Goal: Task Accomplishment & Management: Complete application form

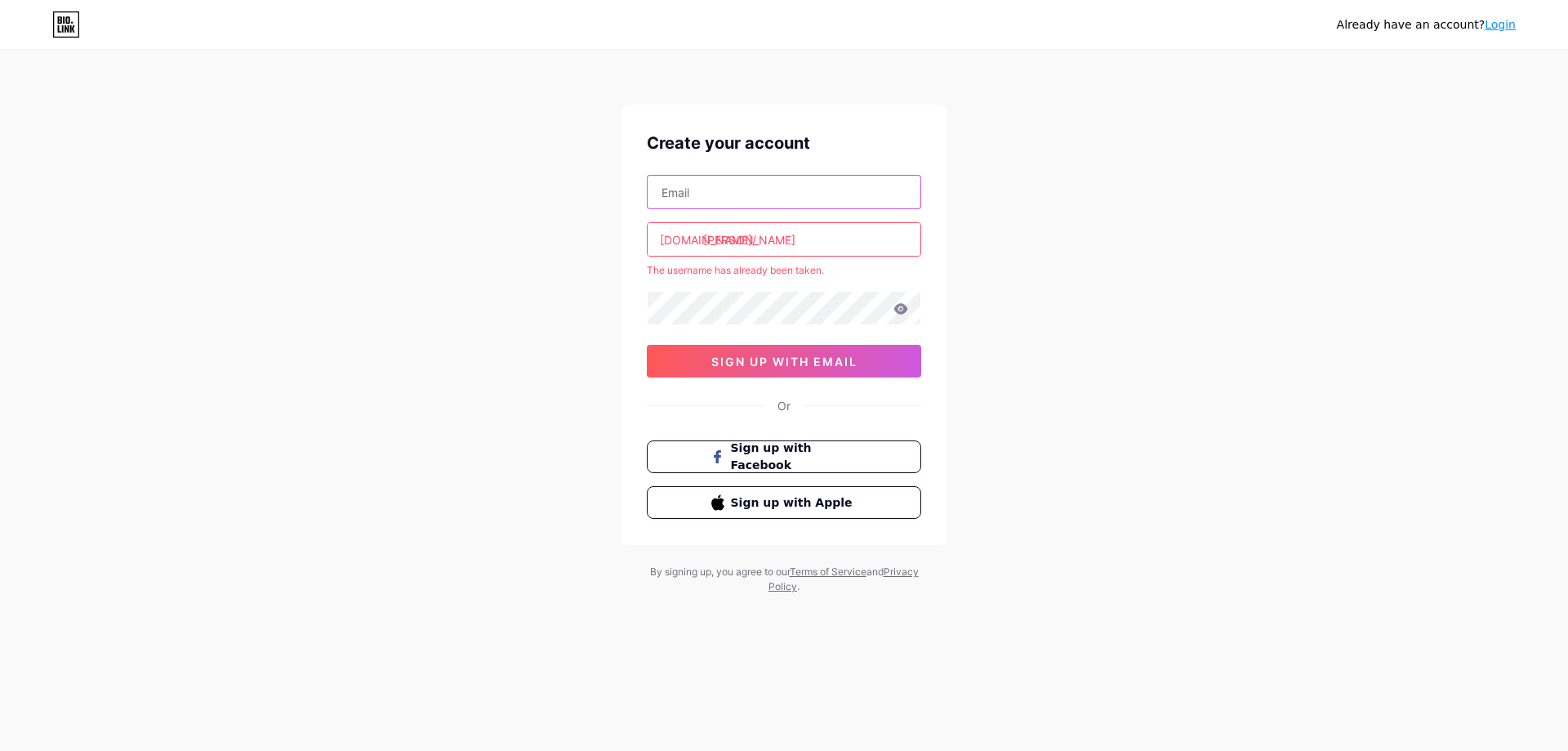
click at [733, 189] on input "text" at bounding box center [784, 192] width 273 height 33
paste input "[EMAIL_ADDRESS][DOMAIN_NAME]"
type input "[EMAIL_ADDRESS][DOMAIN_NAME]"
click at [794, 221] on div "[EMAIL_ADDRESS][DOMAIN_NAME] [DOMAIN_NAME]/ [PERSON_NAME] The username has alre…" at bounding box center [784, 276] width 274 height 203
click at [793, 246] on input "[PERSON_NAME]" at bounding box center [784, 239] width 273 height 33
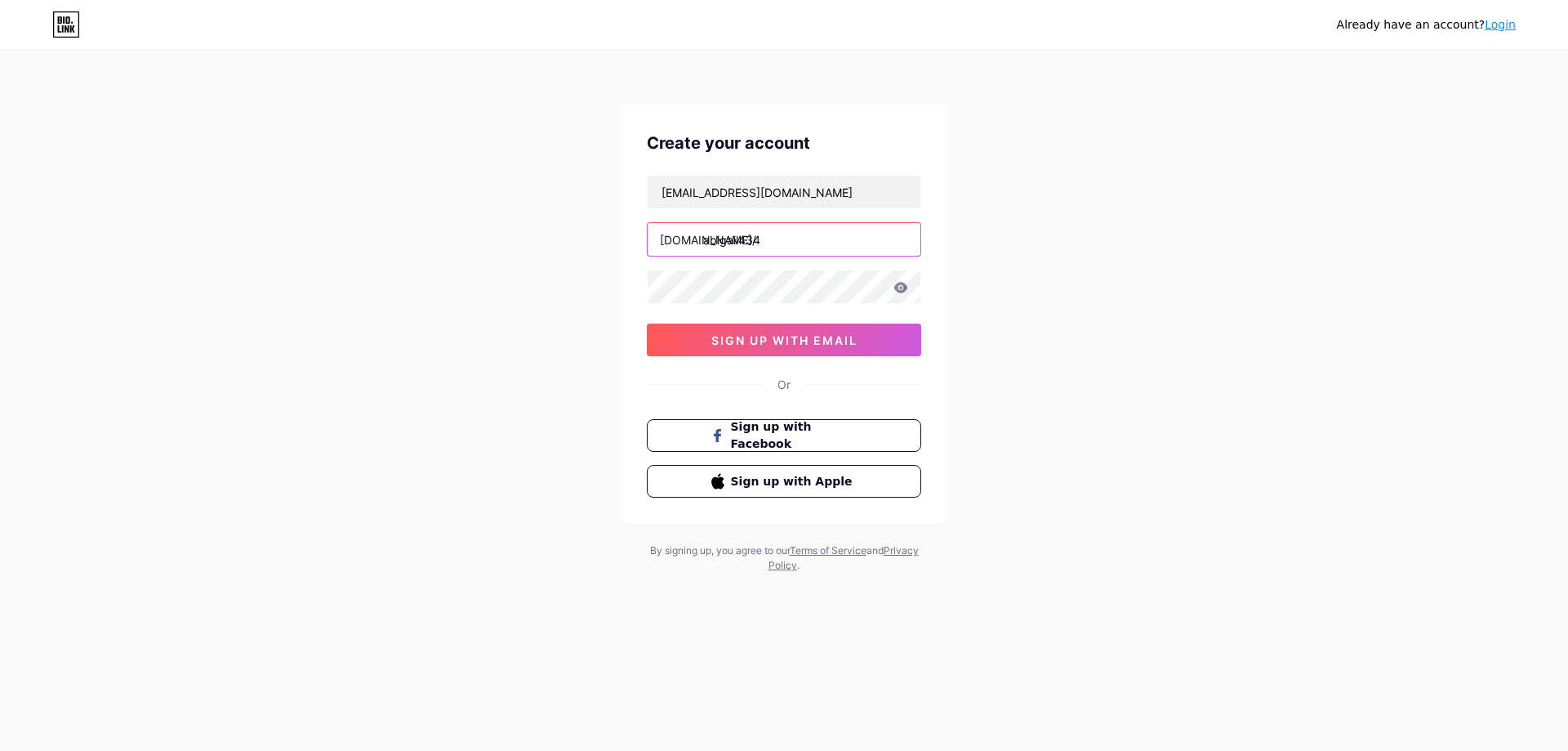
type input "abigail434"
click at [740, 327] on button "sign up with email" at bounding box center [784, 340] width 274 height 33
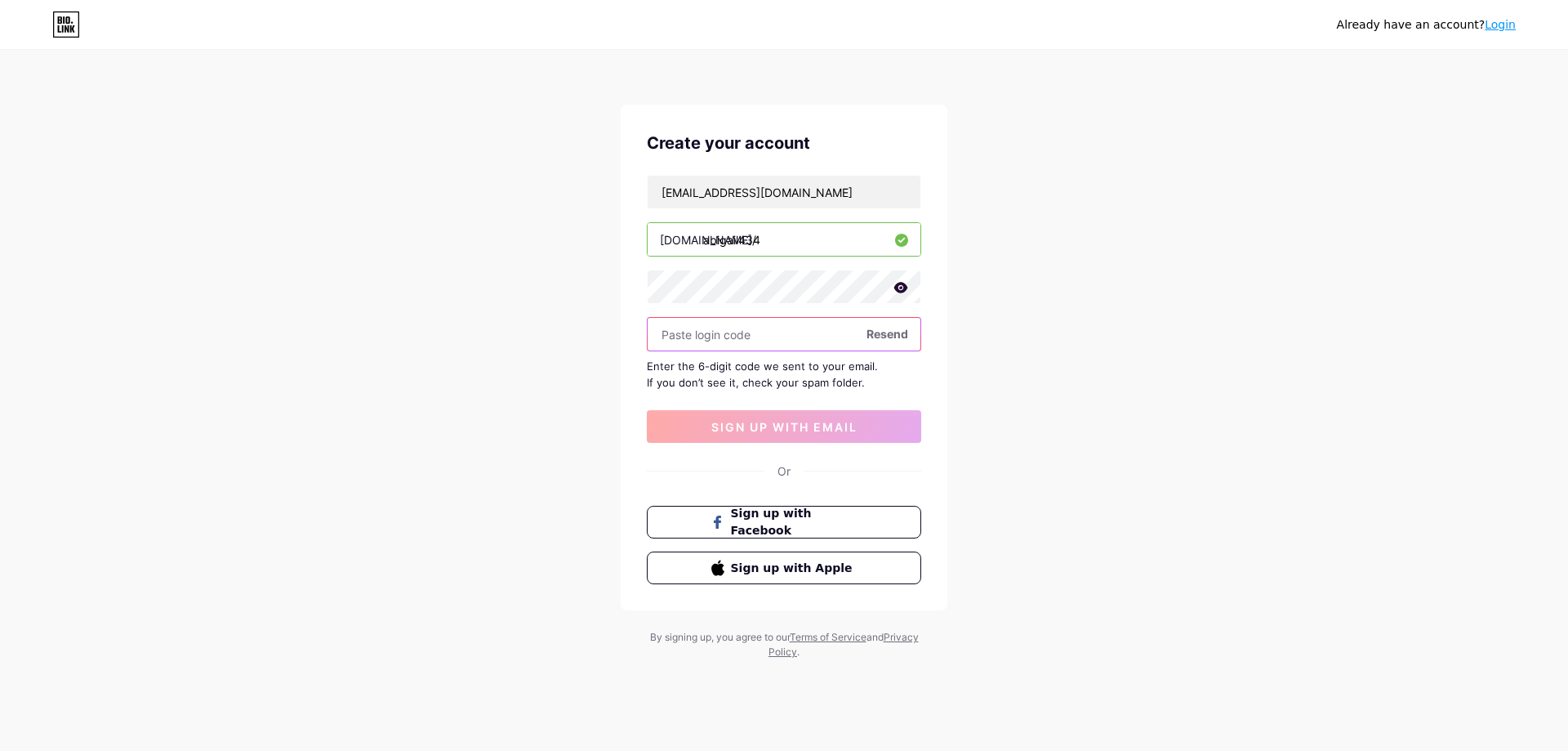
paste input "597644"
type input "597644"
click at [778, 431] on span "sign up with email" at bounding box center [784, 427] width 146 height 14
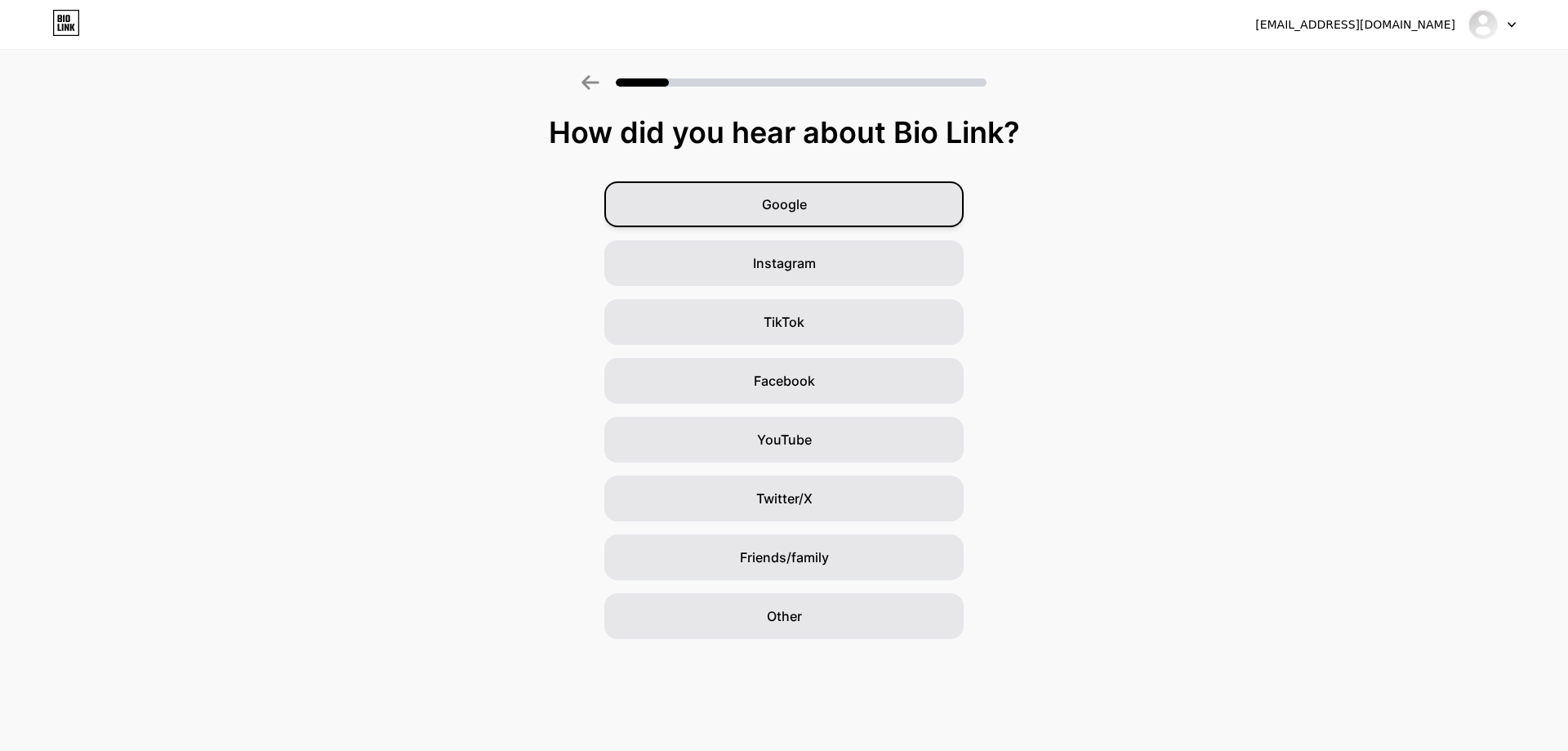
click at [804, 195] on span "Google" at bounding box center [784, 204] width 45 height 19
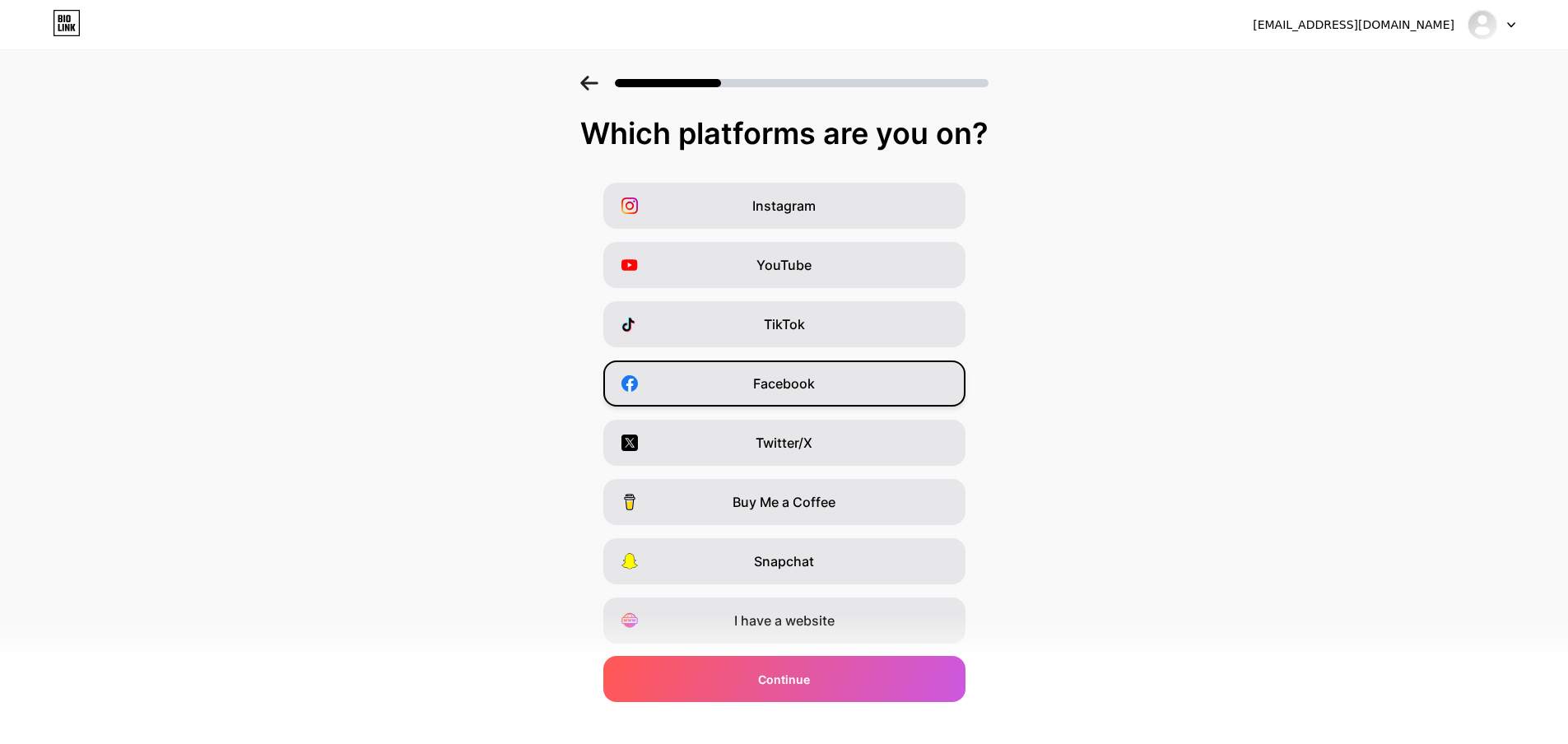
click at [843, 386] on div "Facebook" at bounding box center [784, 383] width 362 height 46
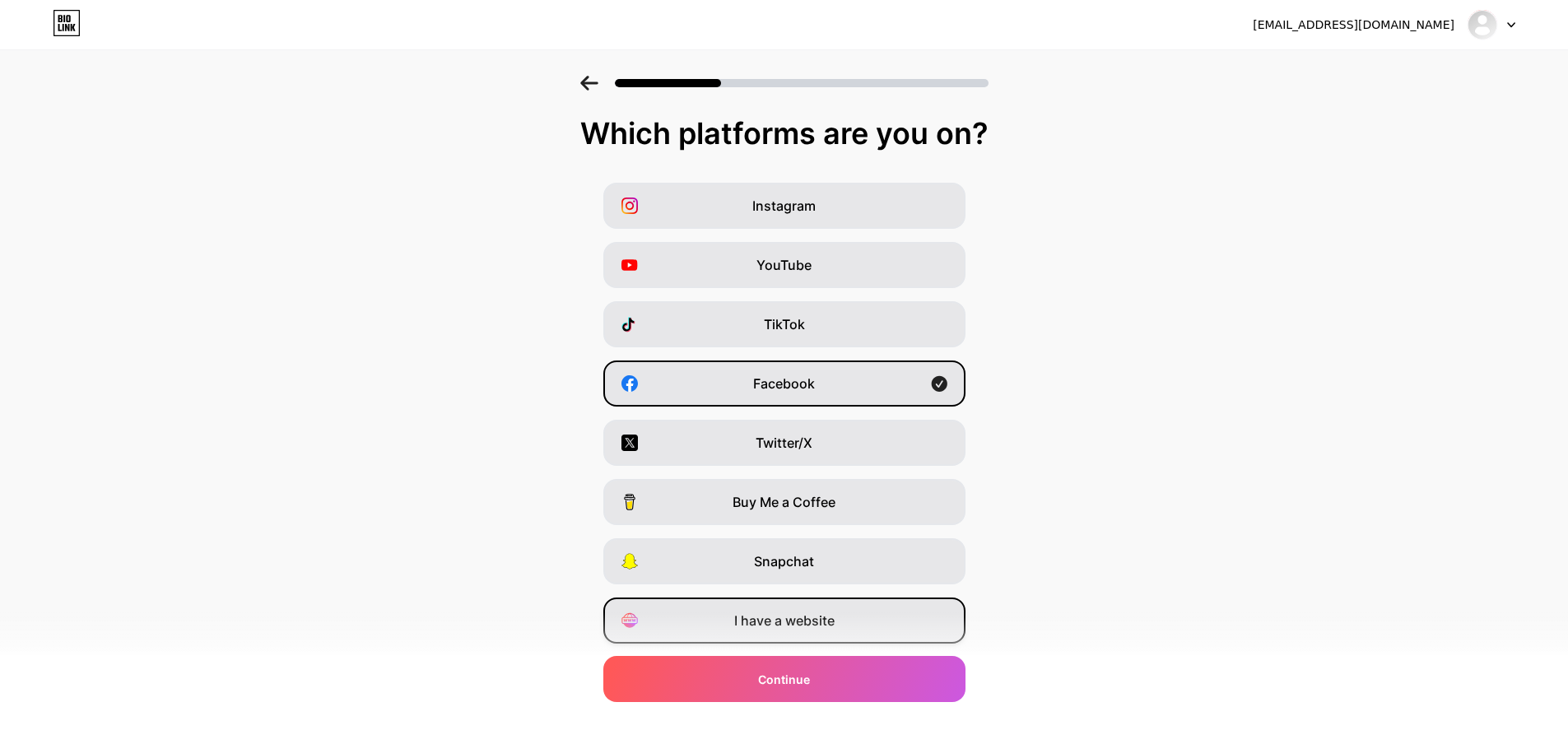
click at [829, 629] on span "I have a website" at bounding box center [784, 620] width 100 height 19
click at [892, 401] on div "Facebook" at bounding box center [784, 383] width 362 height 46
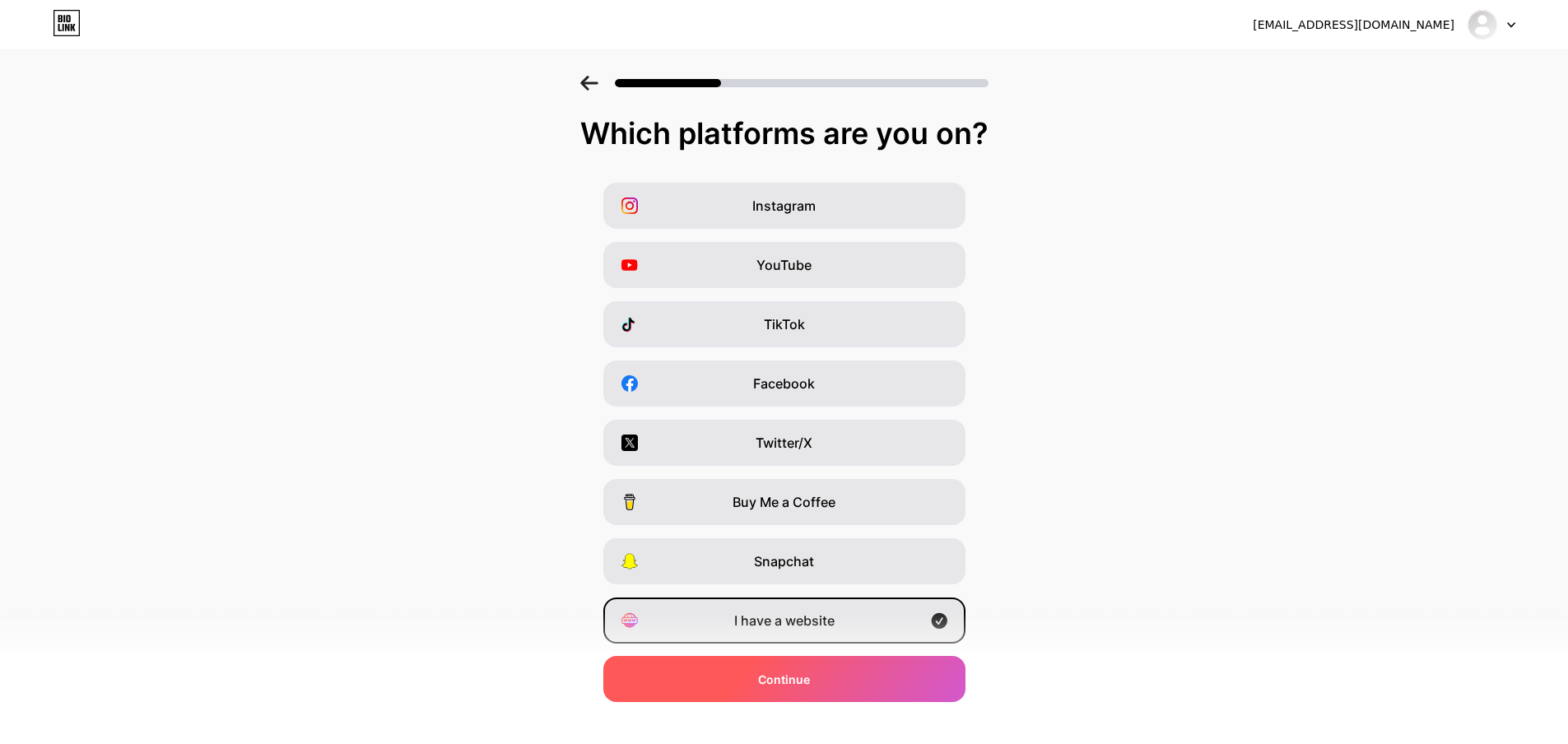
click at [865, 681] on div "Continue" at bounding box center [784, 679] width 362 height 46
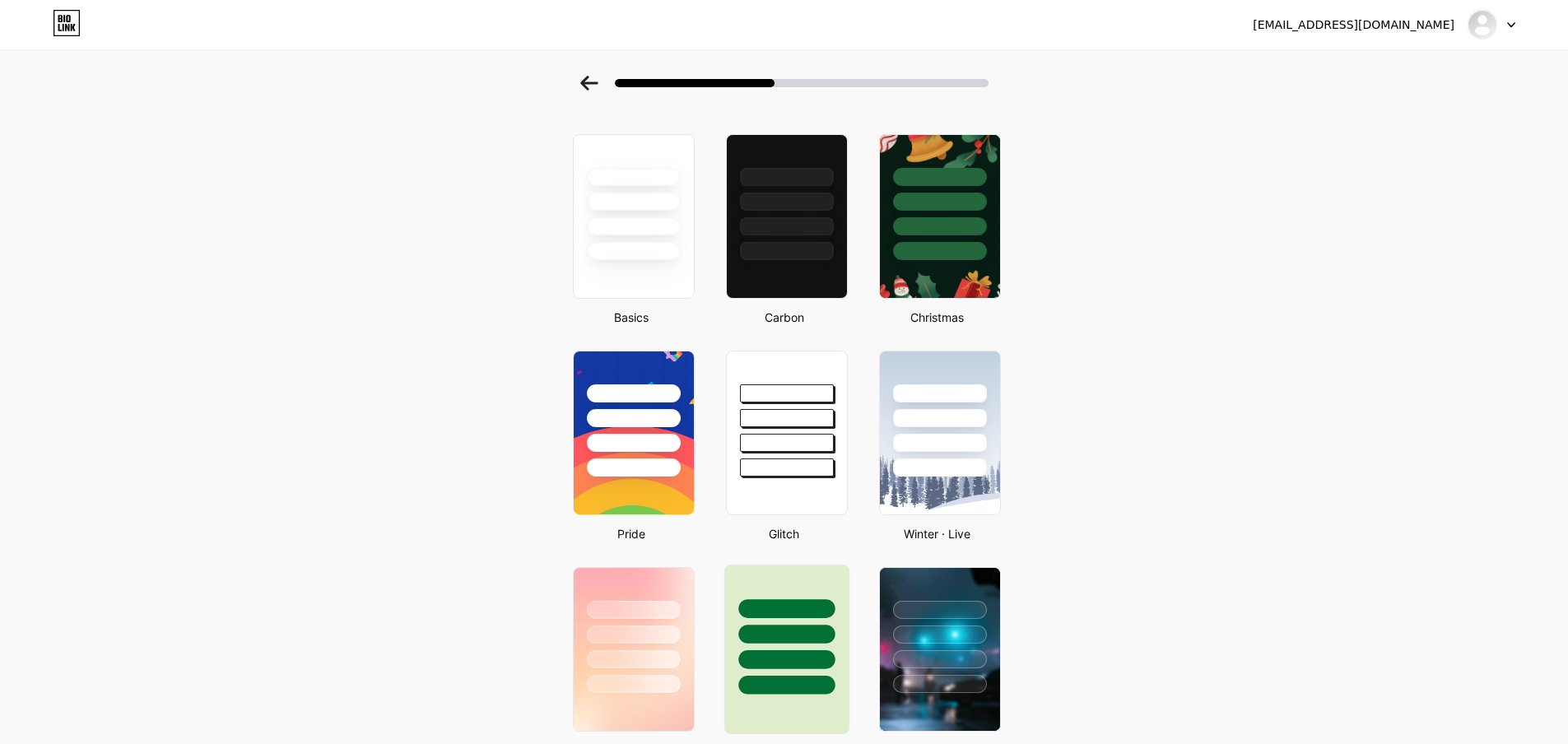
scroll to position [83, 0]
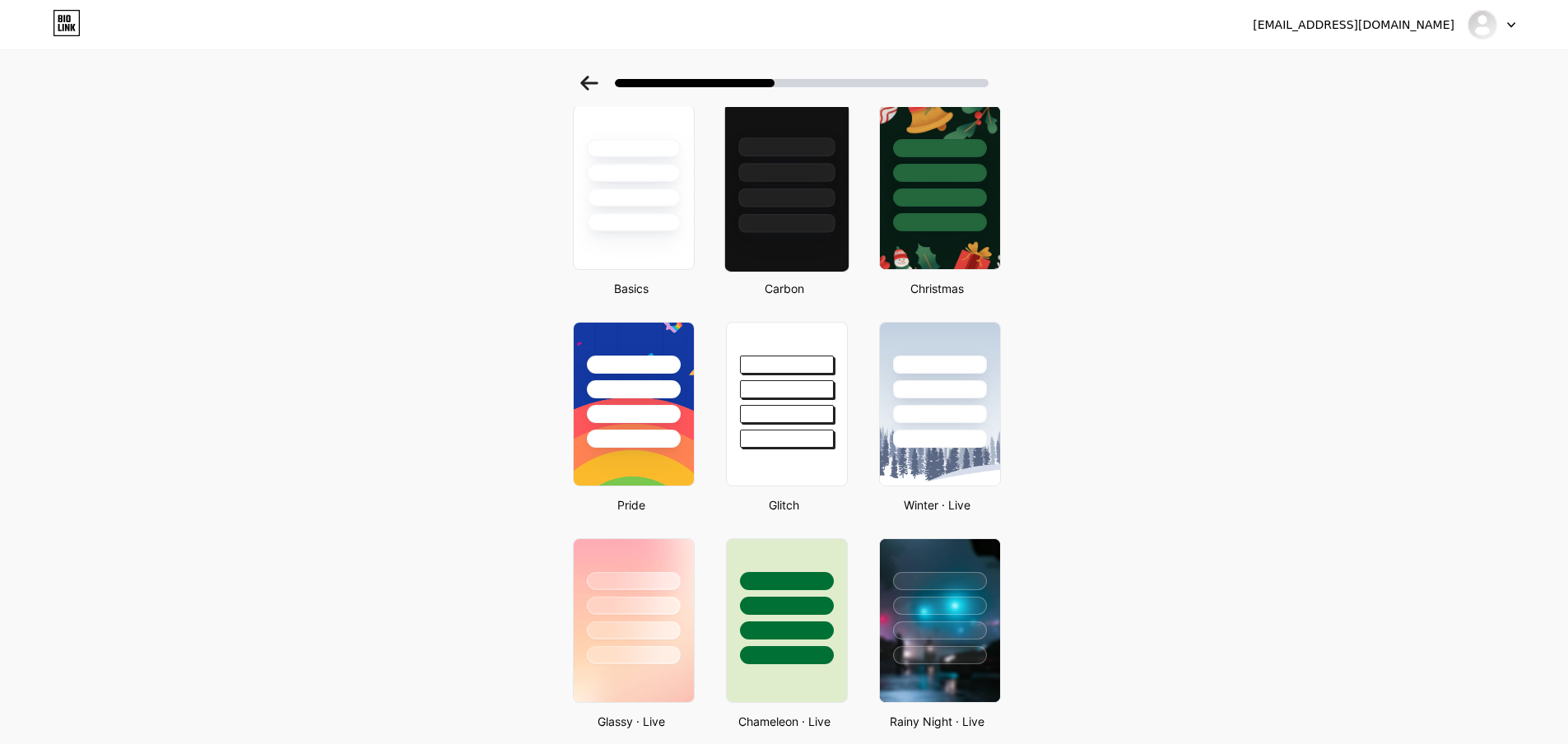
click at [774, 168] on div at bounding box center [786, 172] width 96 height 18
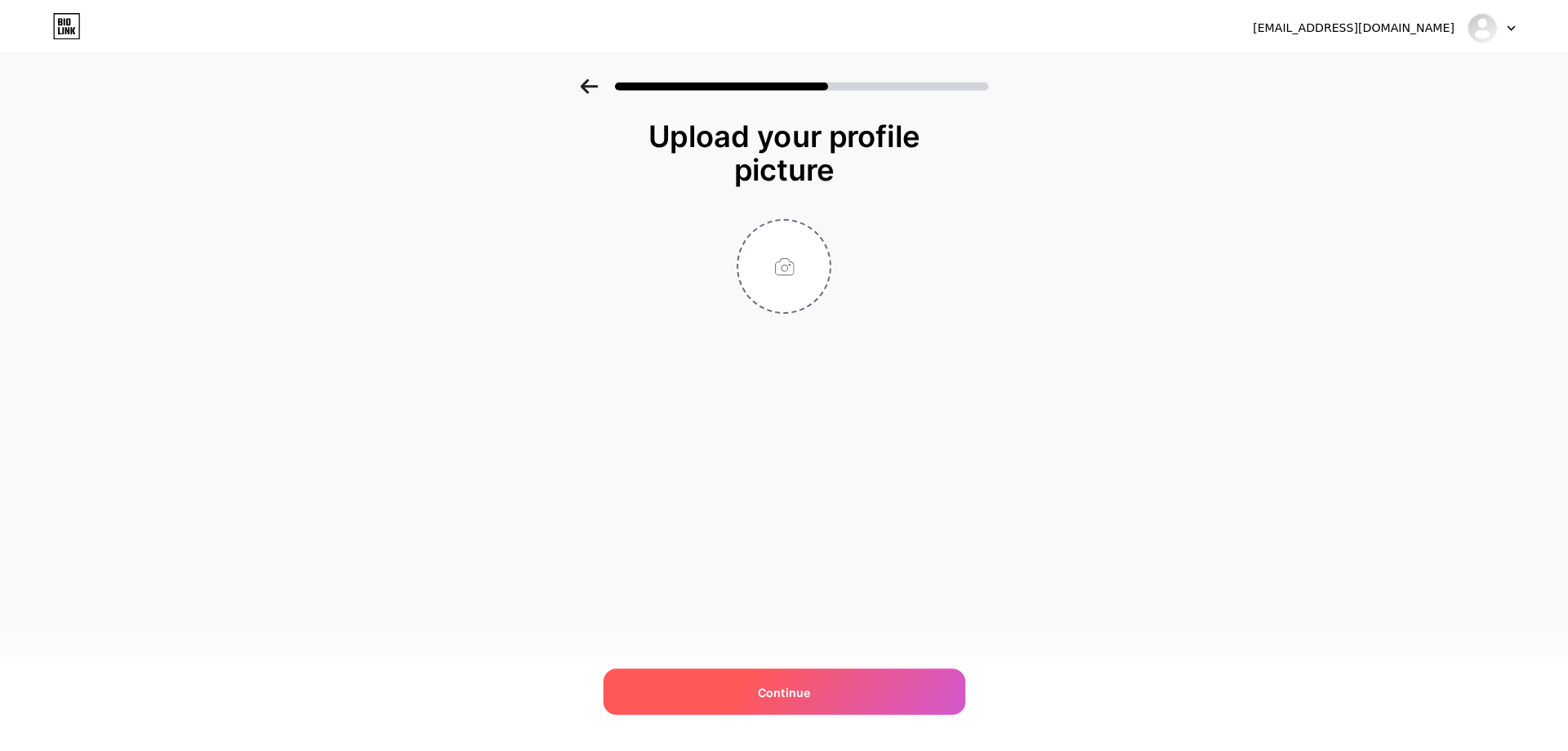
scroll to position [0, 0]
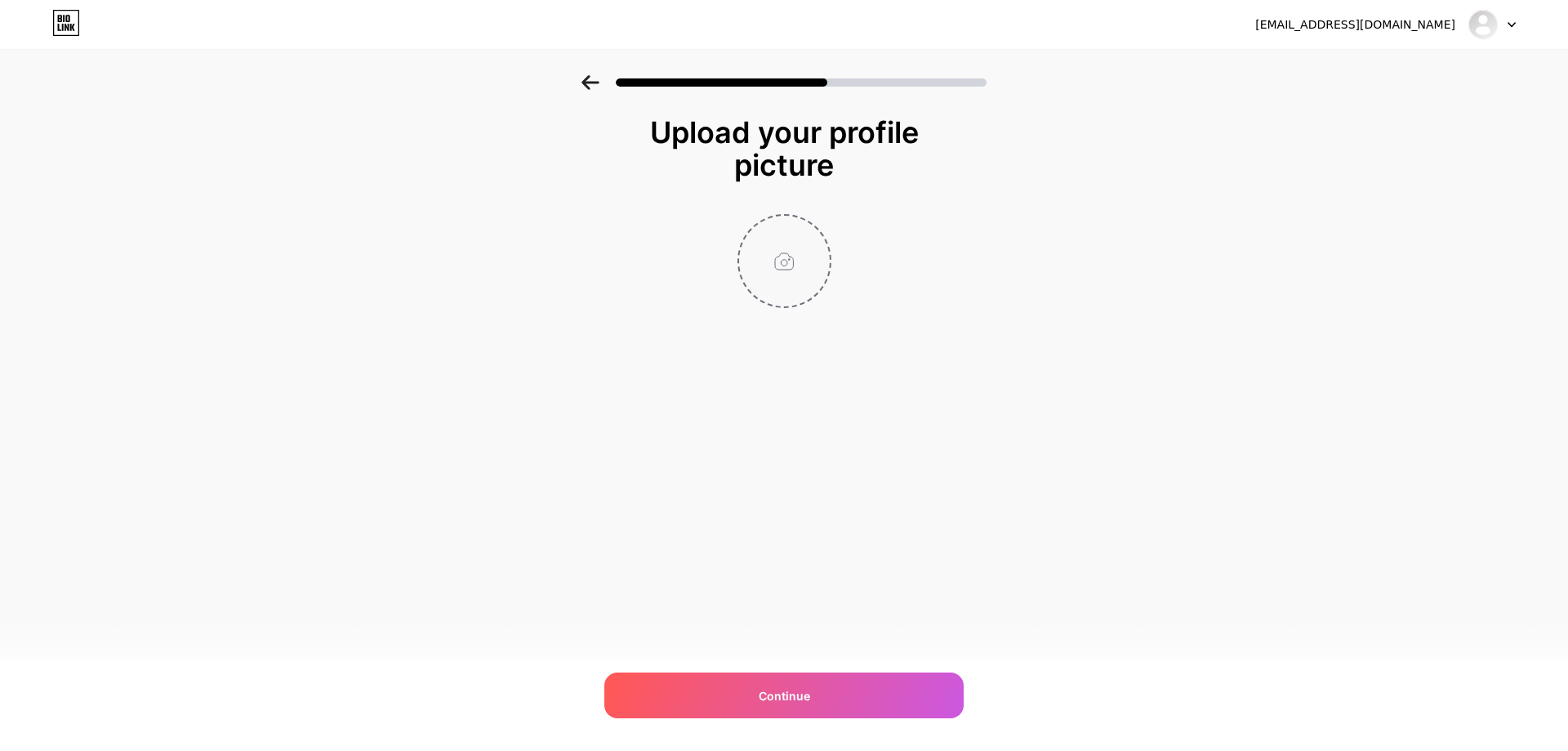
click at [812, 275] on input "file" at bounding box center [784, 261] width 91 height 91
type input "C:\fakepath\413876215_122153807288016322_609871116481809195_n.jpg"
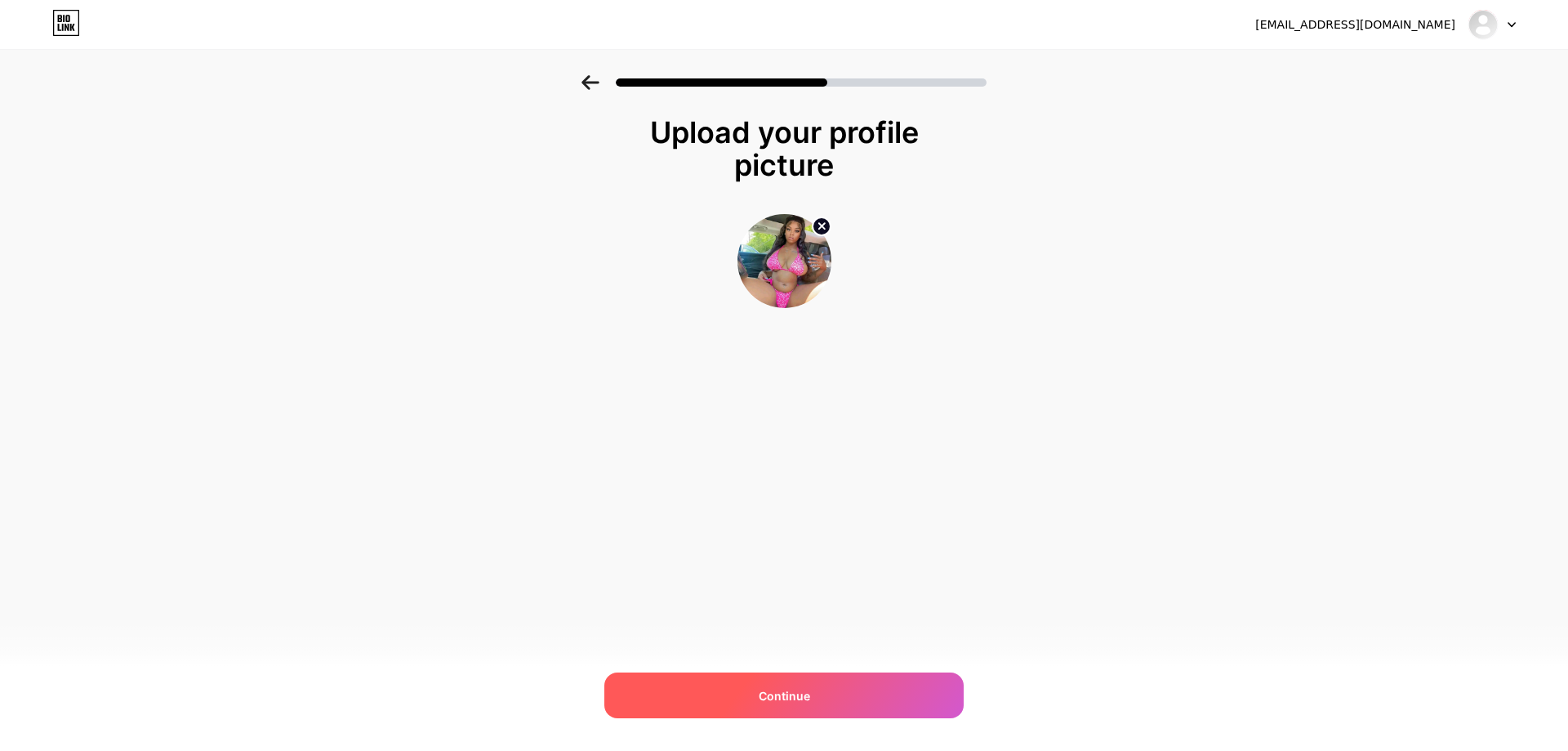
click at [800, 704] on span "Continue" at bounding box center [784, 696] width 51 height 17
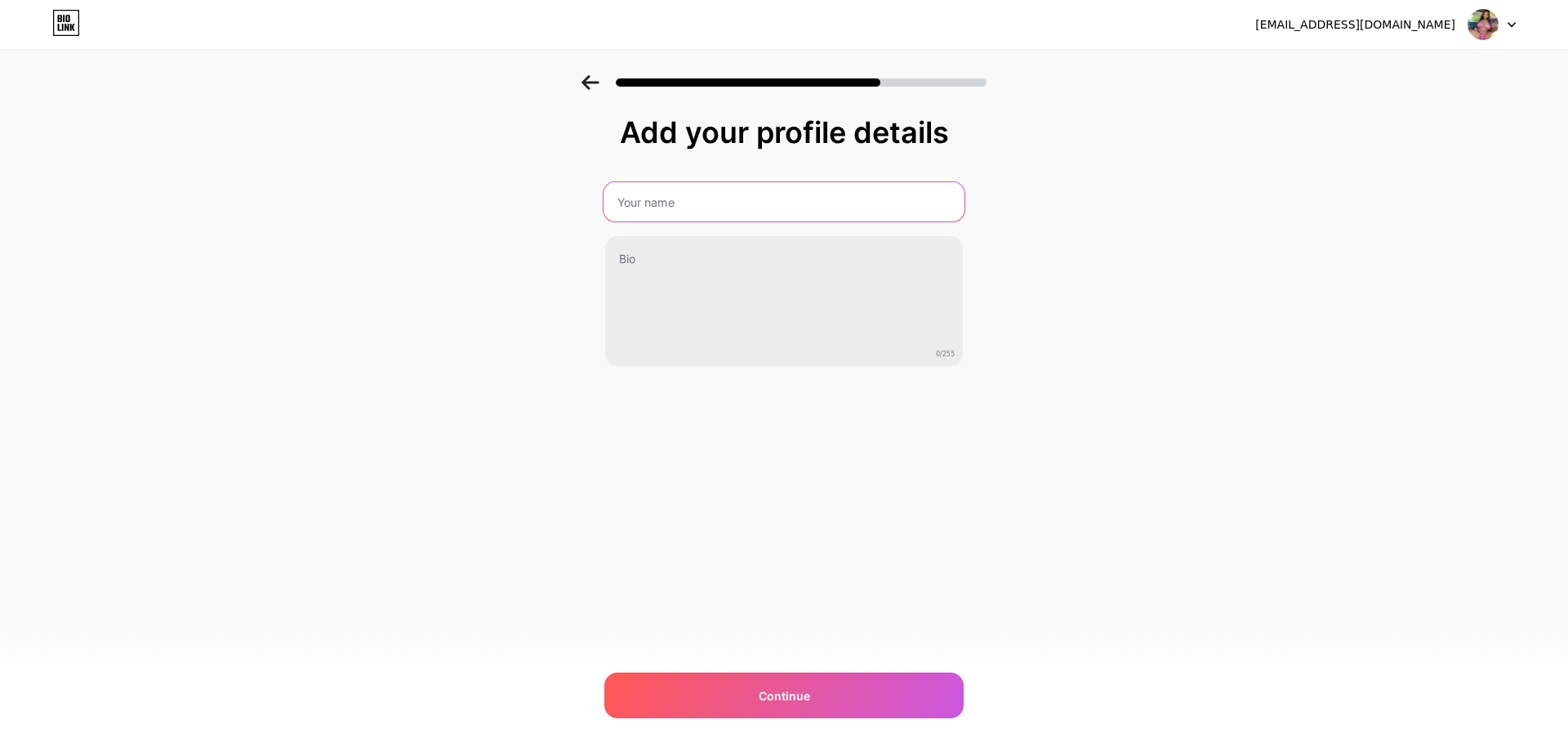
paste input "[PERSON_NAME]"
type input "[PERSON_NAME]"
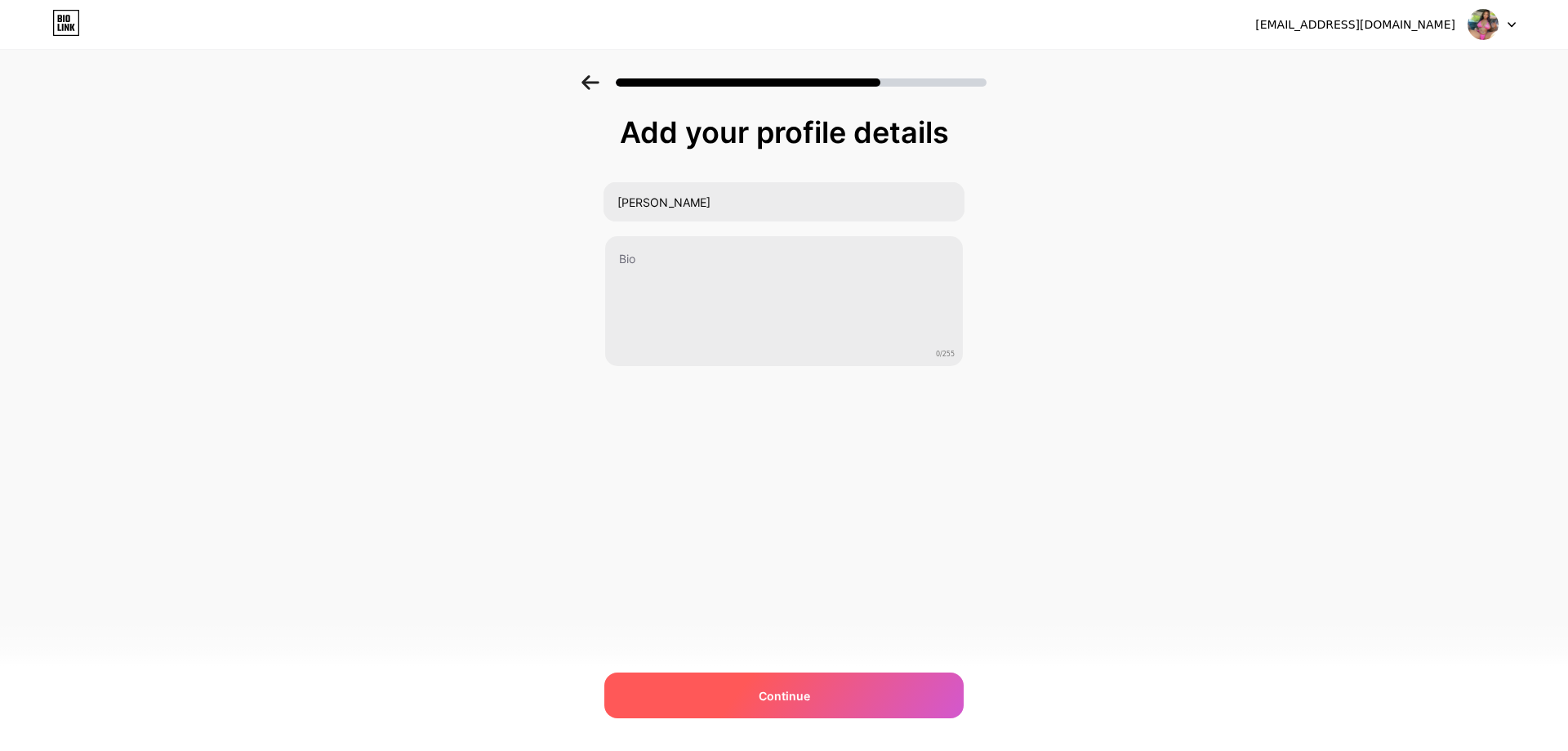
click at [805, 701] on span "Continue" at bounding box center [784, 696] width 51 height 17
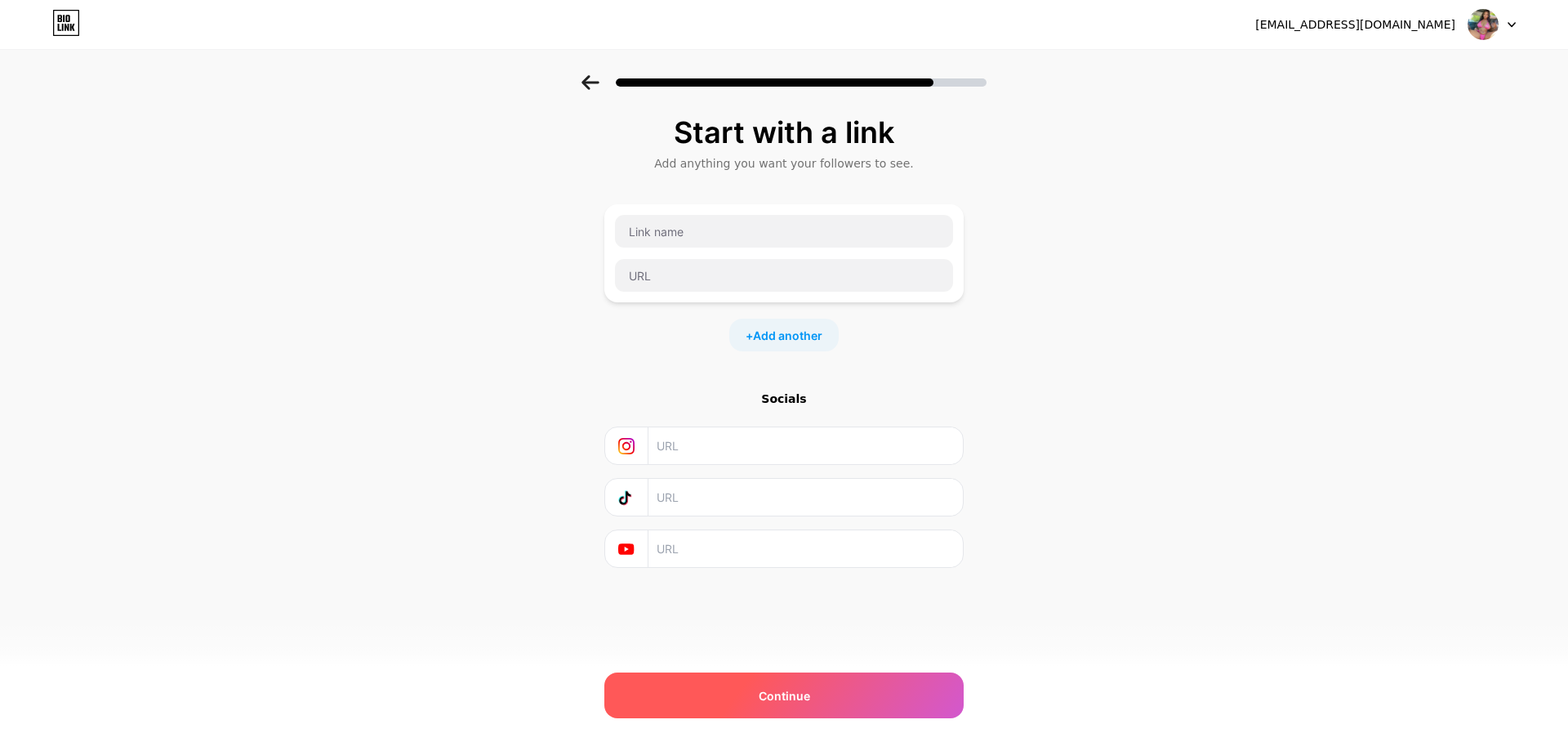
click at [781, 691] on span "Continue" at bounding box center [784, 696] width 51 height 17
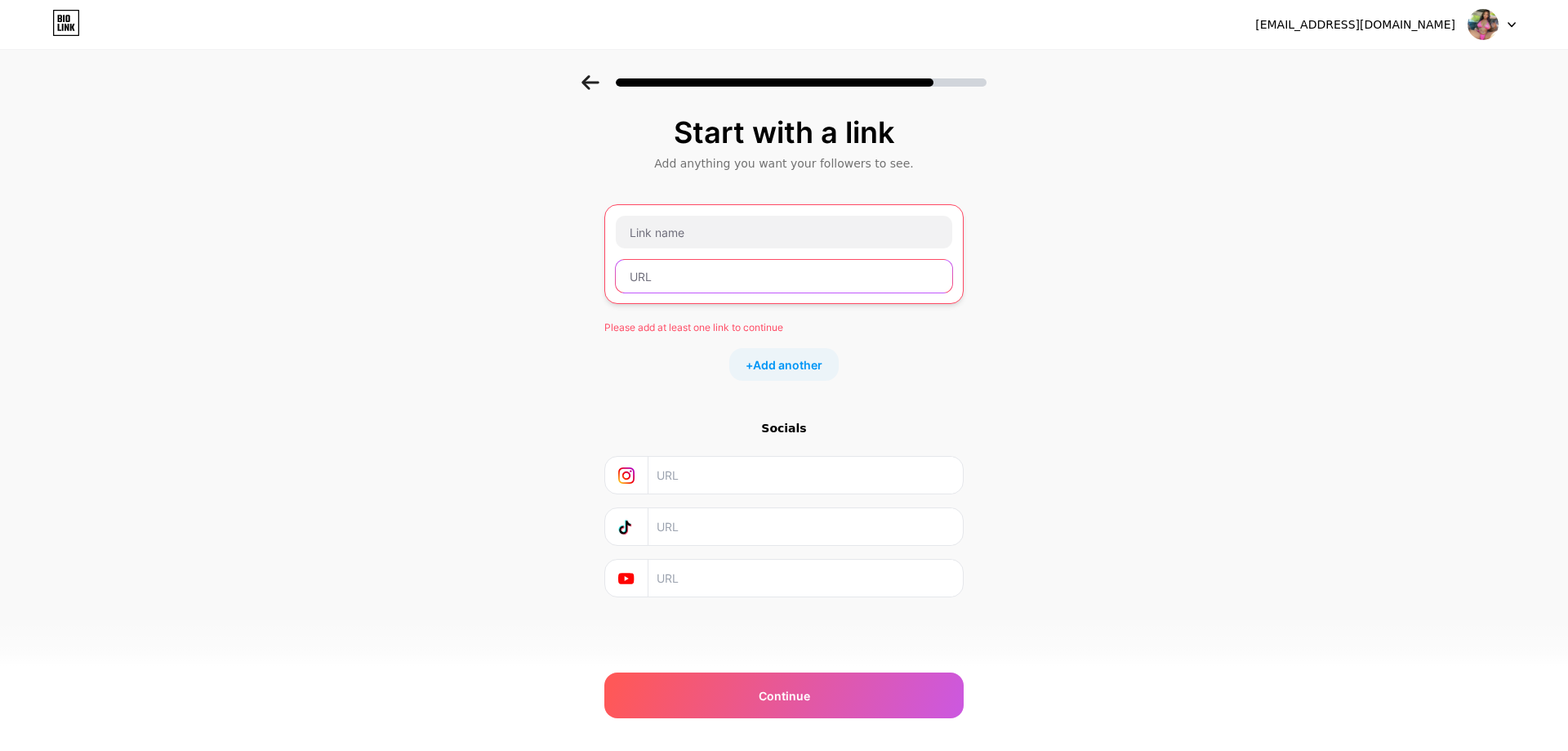
drag, startPoint x: 726, startPoint y: 225, endPoint x: 676, endPoint y: 278, distance: 72.9
click at [676, 278] on input "text" at bounding box center [784, 276] width 337 height 33
paste input "[URL][DOMAIN_NAME]"
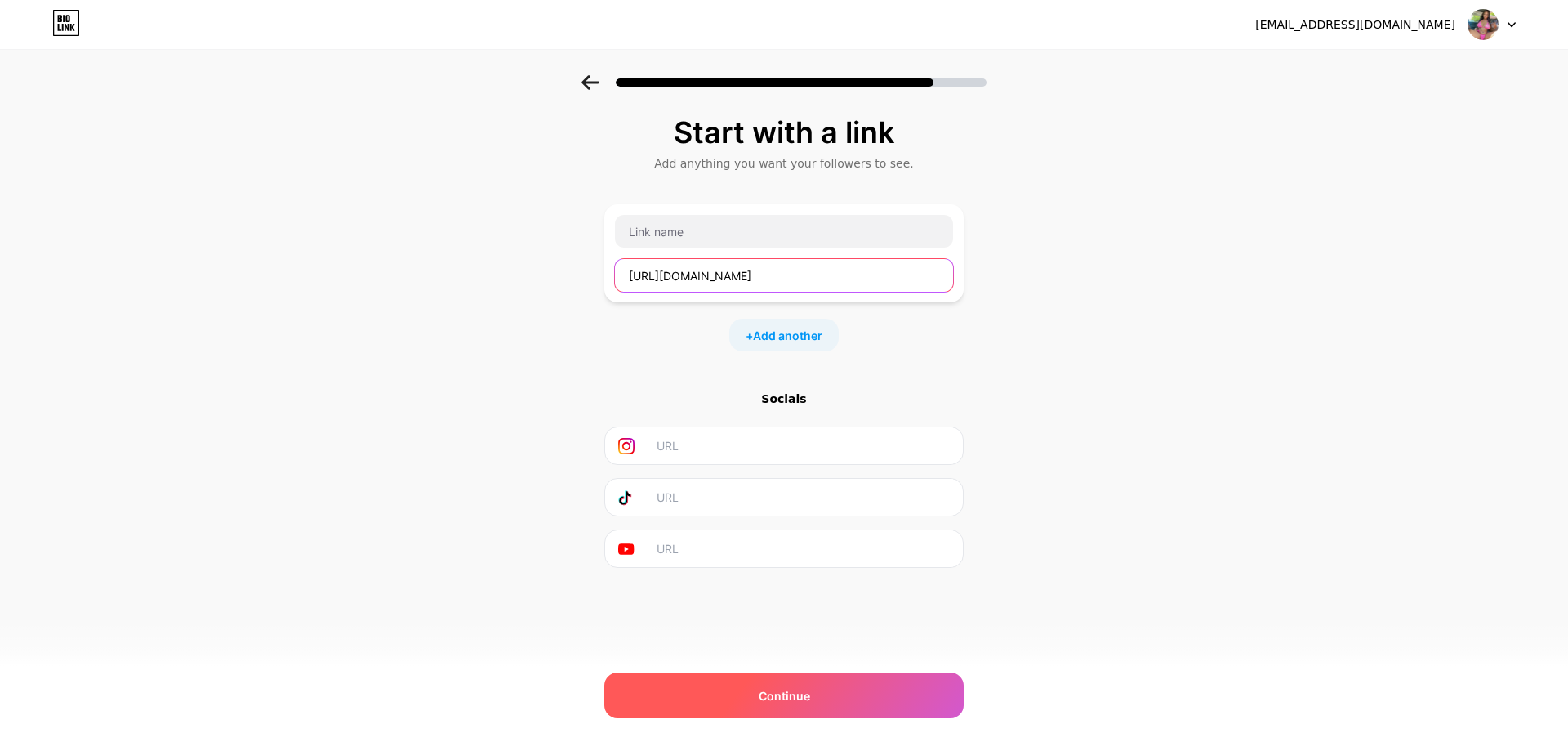
type input "[URL][DOMAIN_NAME]"
click at [813, 708] on div "Continue" at bounding box center [784, 695] width 359 height 45
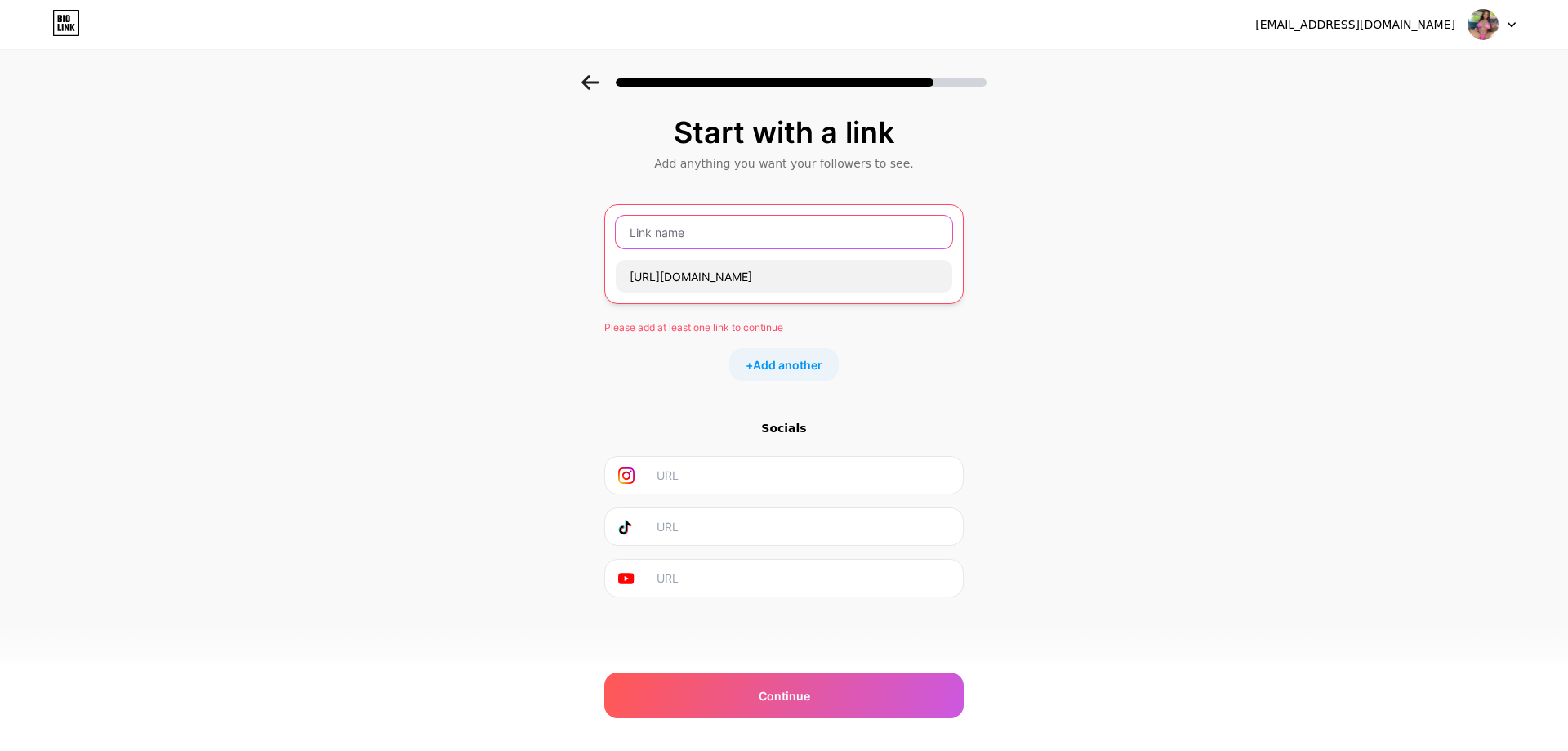
click at [720, 233] on input "text" at bounding box center [784, 232] width 337 height 33
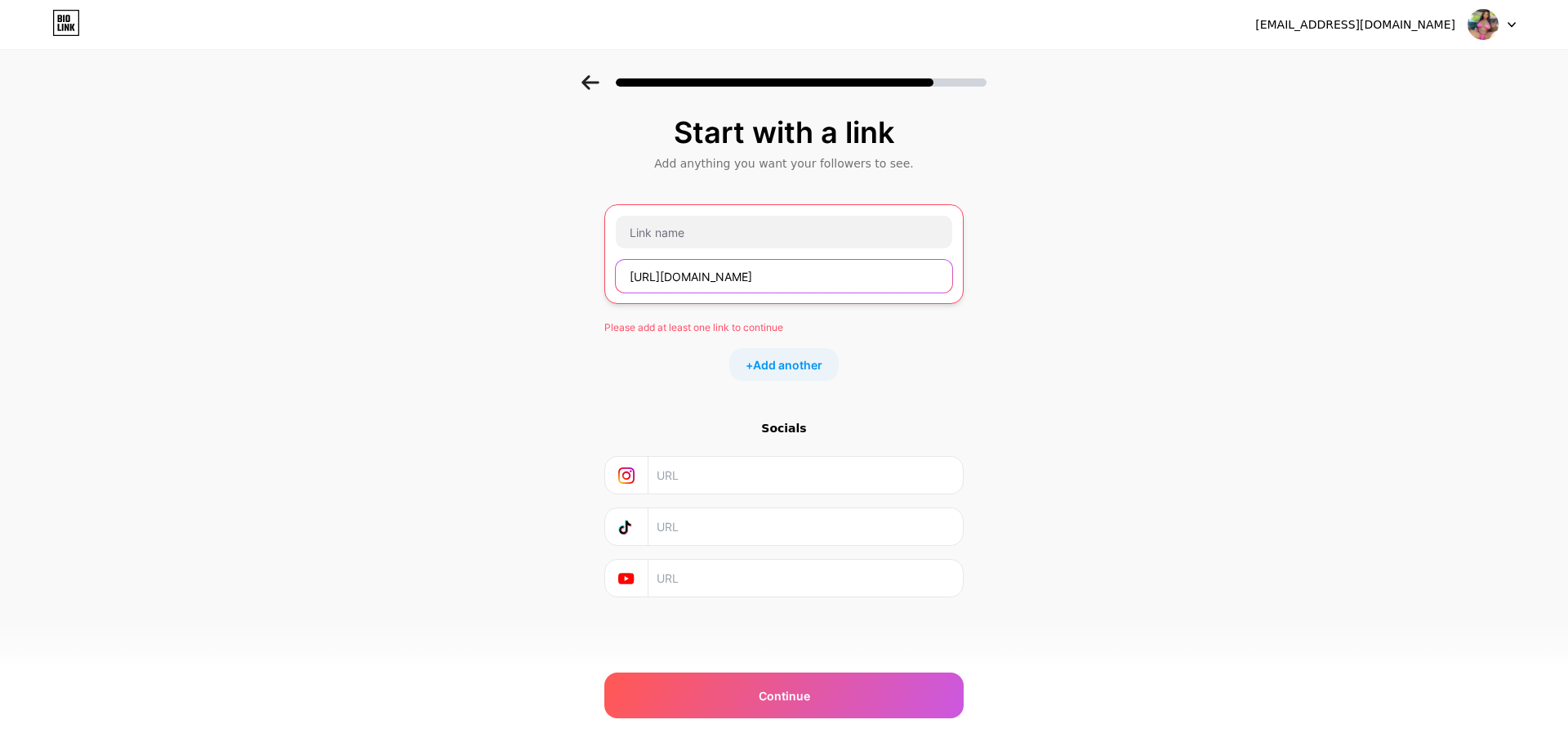
drag, startPoint x: 749, startPoint y: 285, endPoint x: 698, endPoint y: 277, distance: 51.6
click at [698, 277] on input "[URL][DOMAIN_NAME]" at bounding box center [784, 276] width 337 height 33
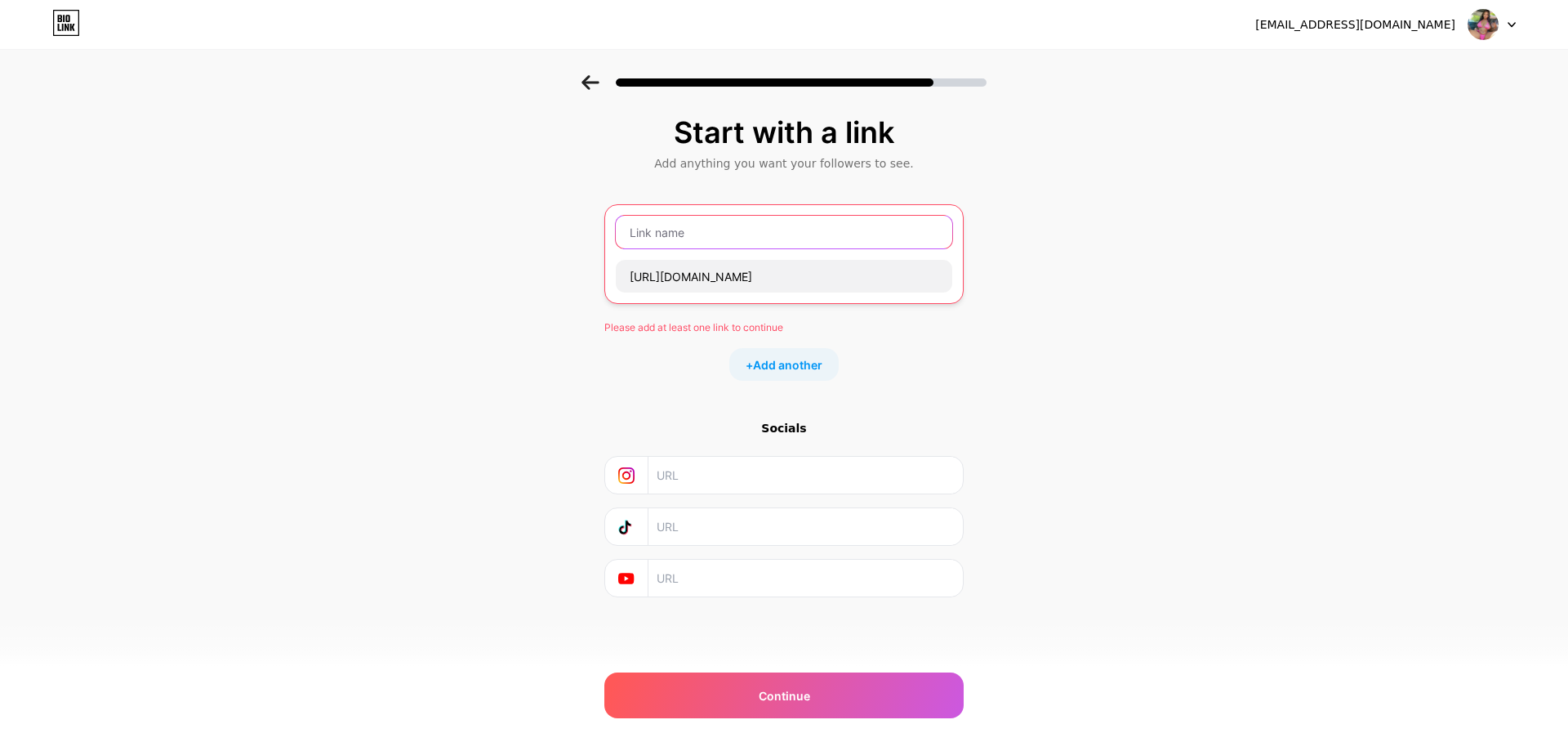
click at [699, 234] on input "text" at bounding box center [784, 232] width 337 height 33
paste input "whatsapp"
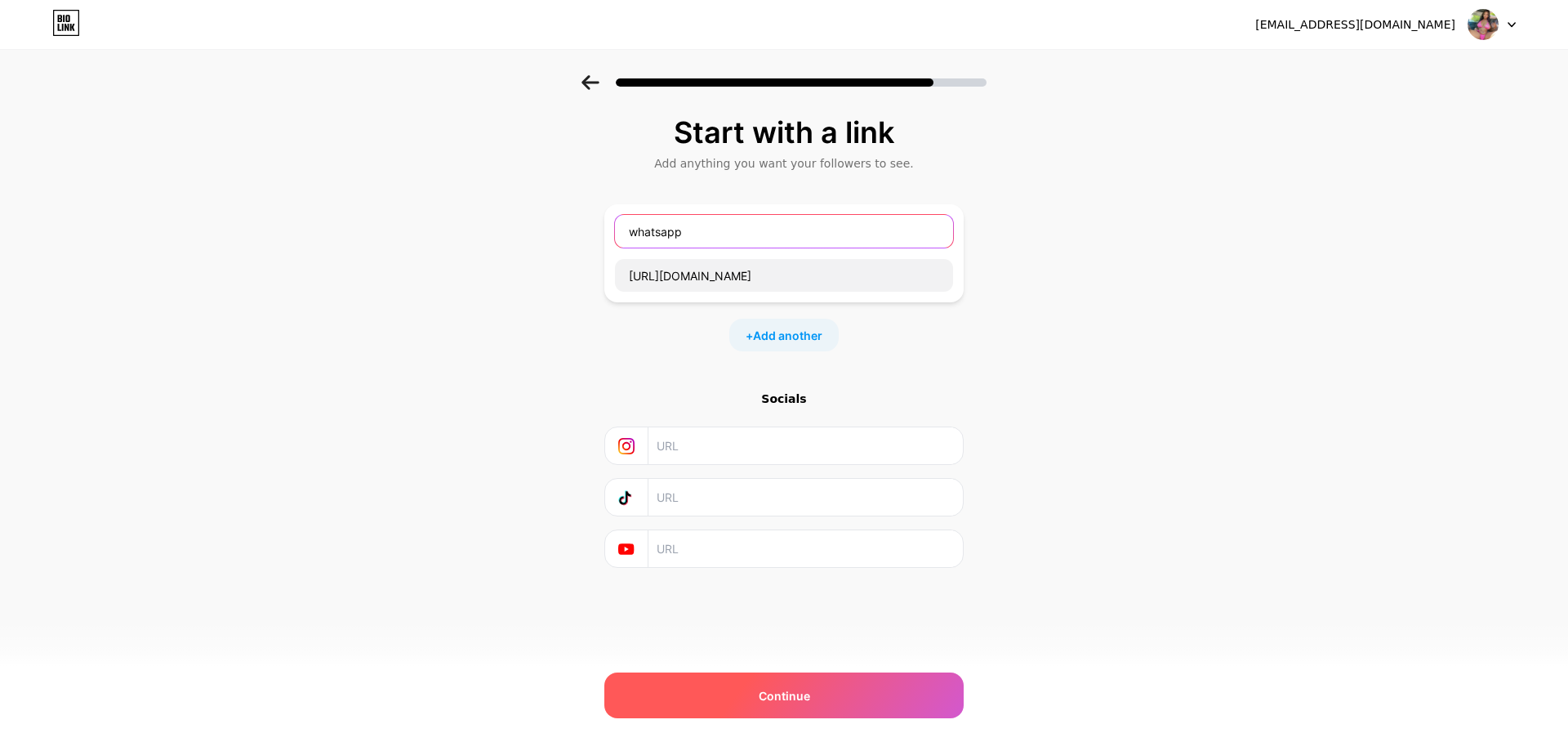
type input "whatsapp"
click at [789, 705] on div "Continue" at bounding box center [784, 695] width 359 height 45
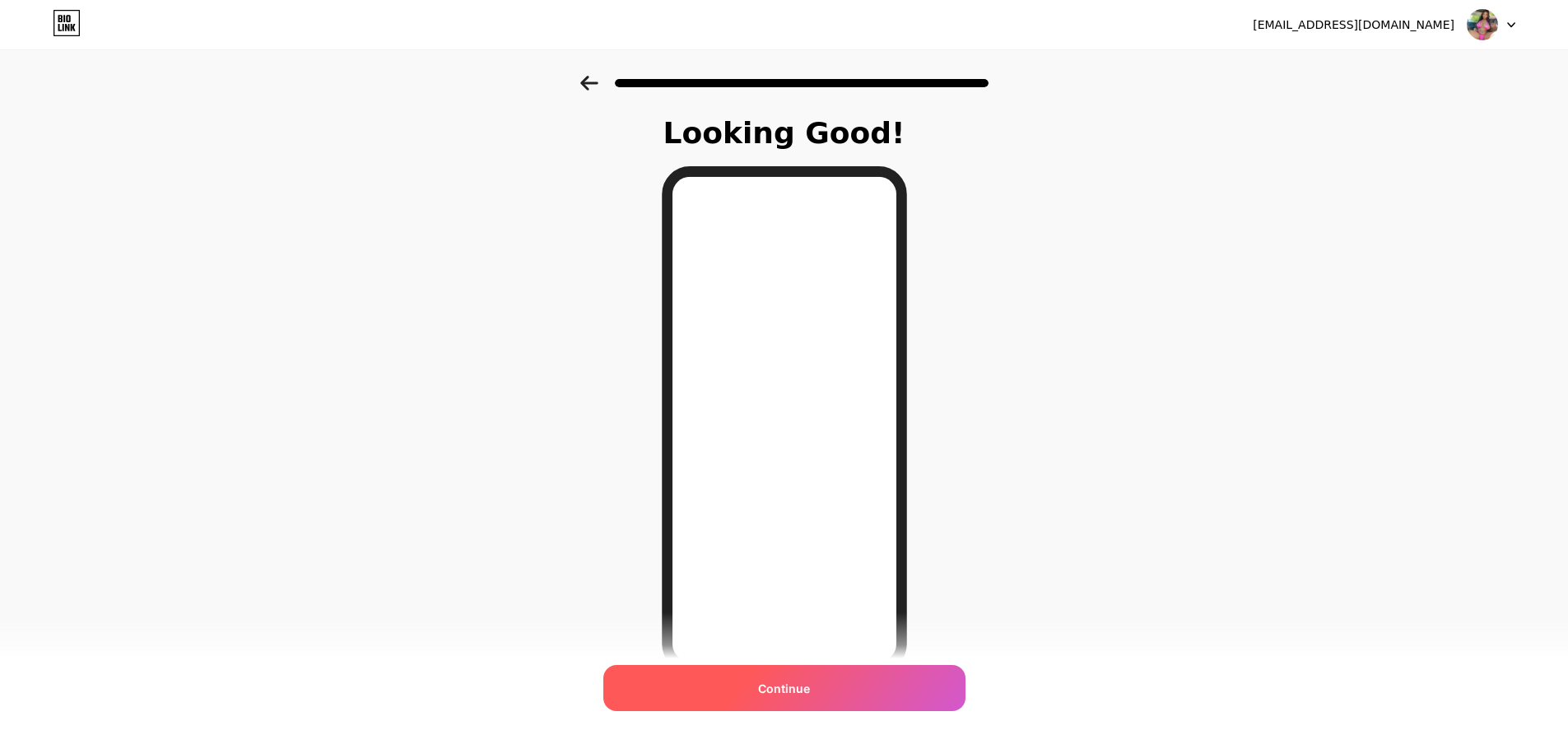
click at [806, 705] on div "Continue" at bounding box center [784, 688] width 362 height 46
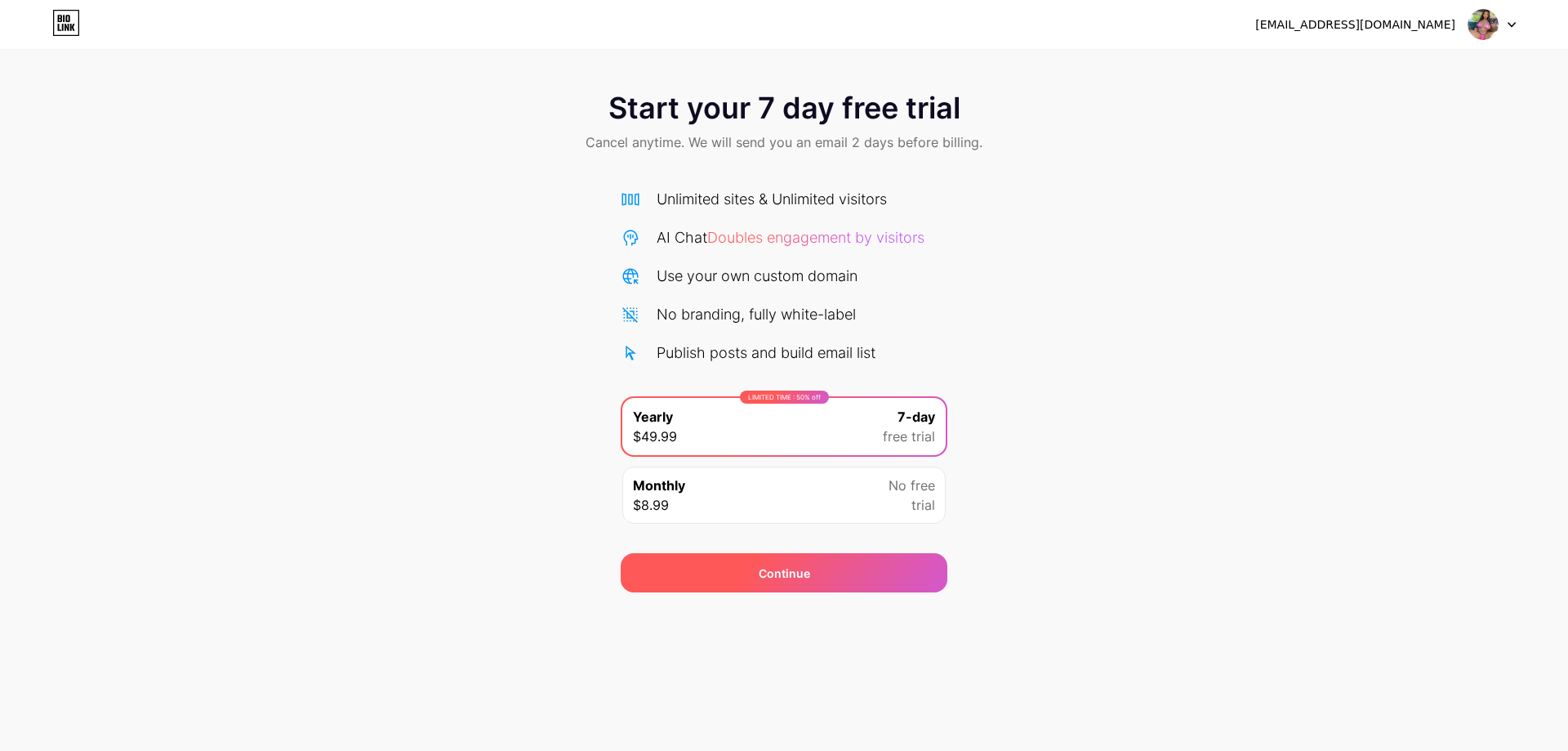
click at [774, 586] on div "Continue" at bounding box center [784, 572] width 327 height 40
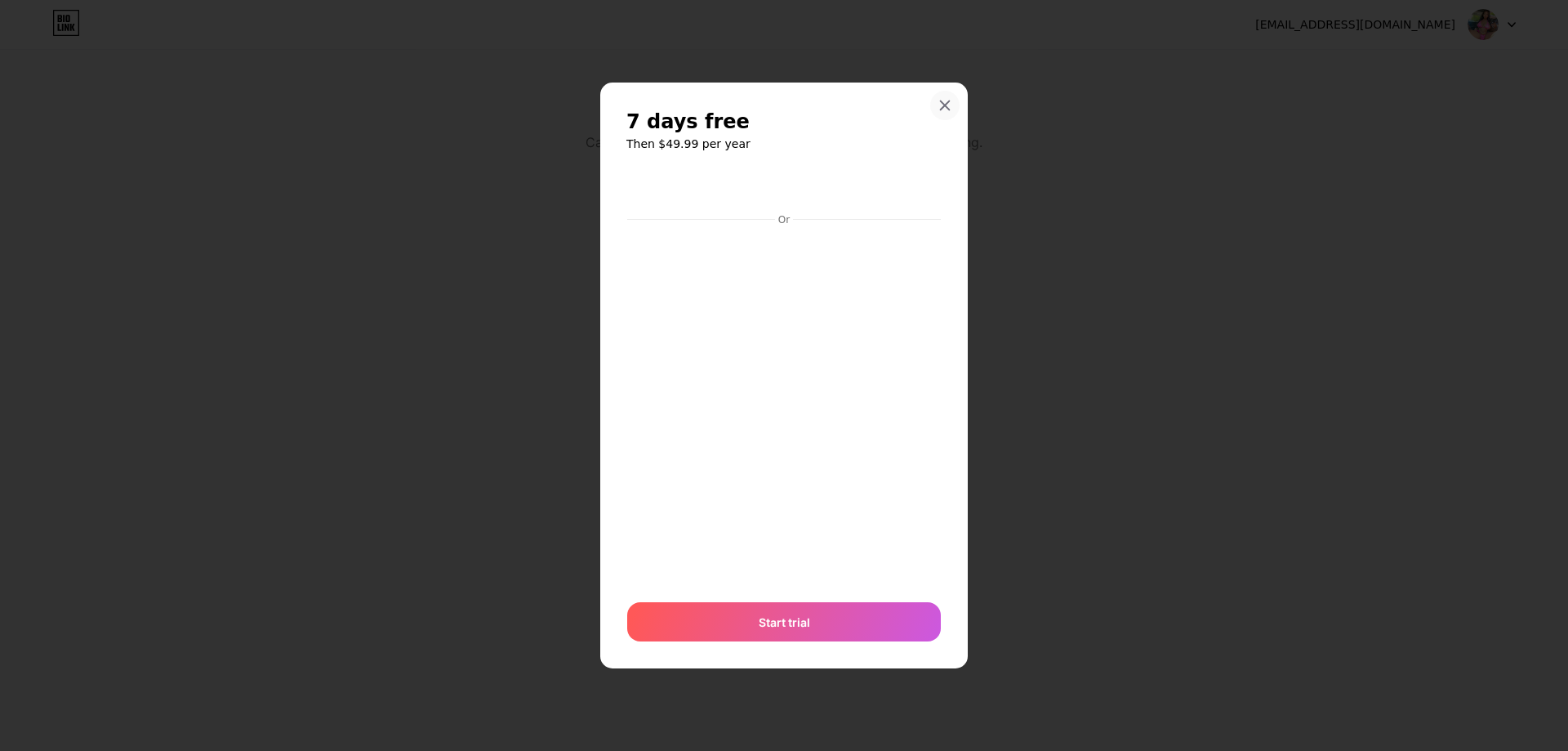
click at [944, 109] on icon at bounding box center [945, 105] width 14 height 14
